Goal: Task Accomplishment & Management: Use online tool/utility

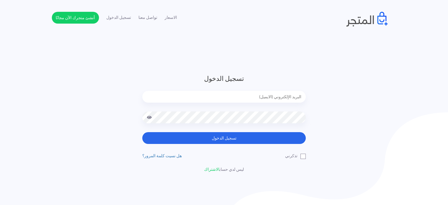
click at [259, 95] on input "email" at bounding box center [224, 97] width 164 height 12
type input "diaraest2024@gmail.com"
click at [142, 132] on button "تسجيل الدخول" at bounding box center [224, 138] width 164 height 12
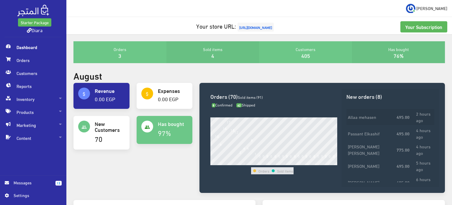
click at [396, 118] on strong "495.00" at bounding box center [402, 117] width 13 height 6
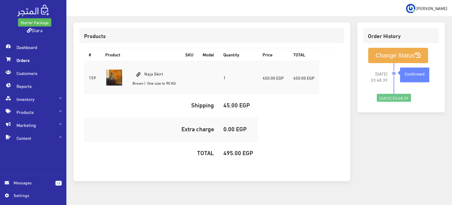
scroll to position [185, 0]
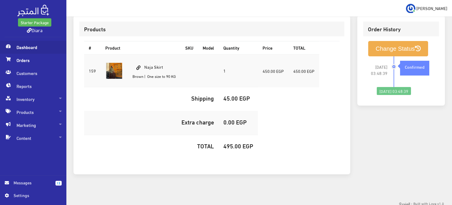
click at [23, 50] on span "Dashboard" at bounding box center [33, 47] width 57 height 13
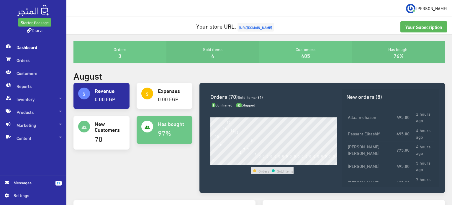
click at [35, 49] on span "Dashboard" at bounding box center [33, 47] width 57 height 13
click at [31, 100] on span "Inventory" at bounding box center [33, 99] width 57 height 13
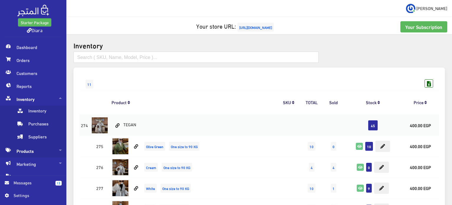
click at [21, 148] on span "Products" at bounding box center [33, 150] width 57 height 13
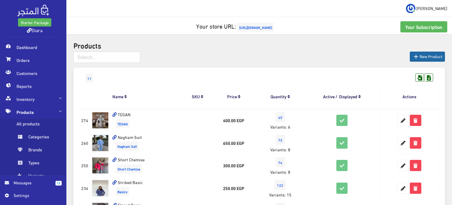
click at [420, 57] on link " New Product" at bounding box center [427, 57] width 35 height 10
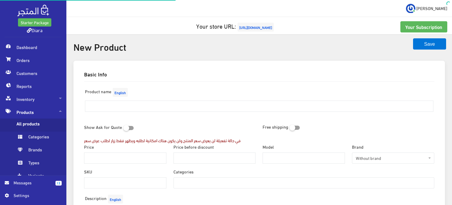
select select
